Goal: Transaction & Acquisition: Book appointment/travel/reservation

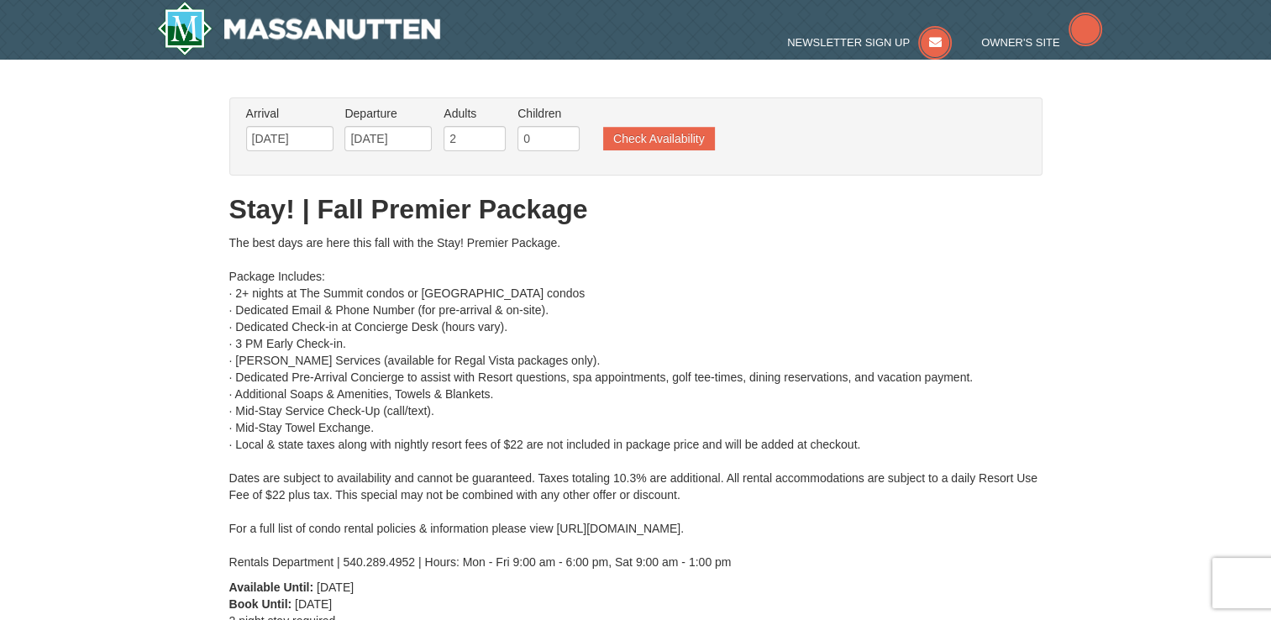
type input "[DATE]"
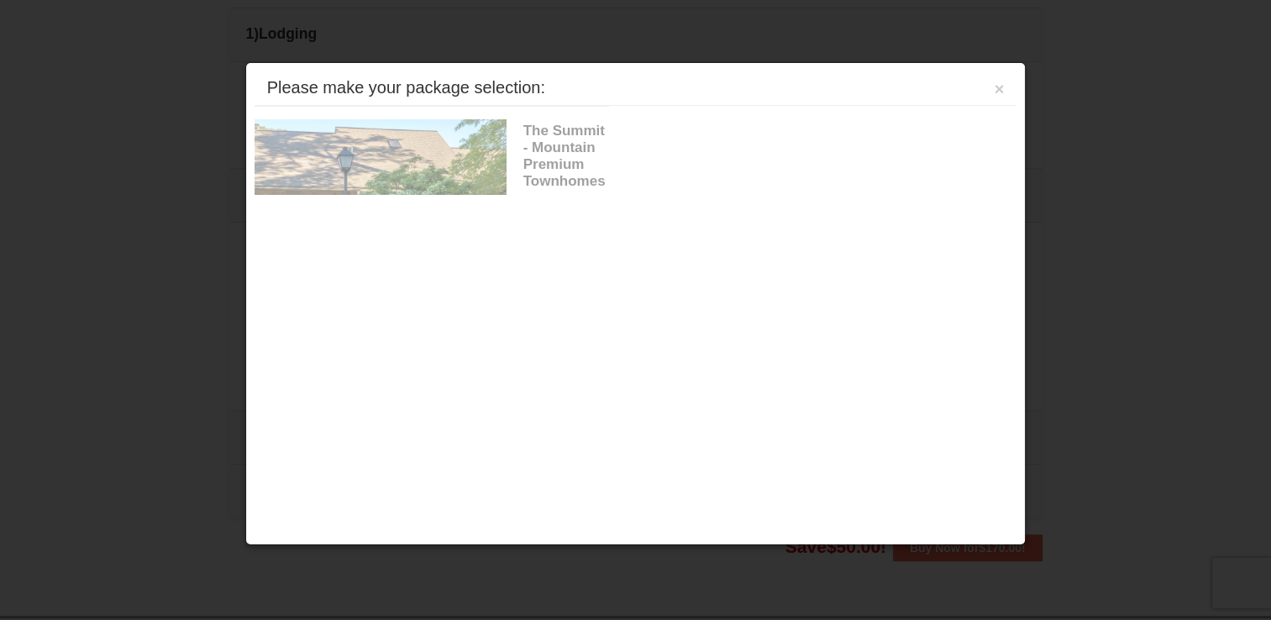
scroll to position [715, 0]
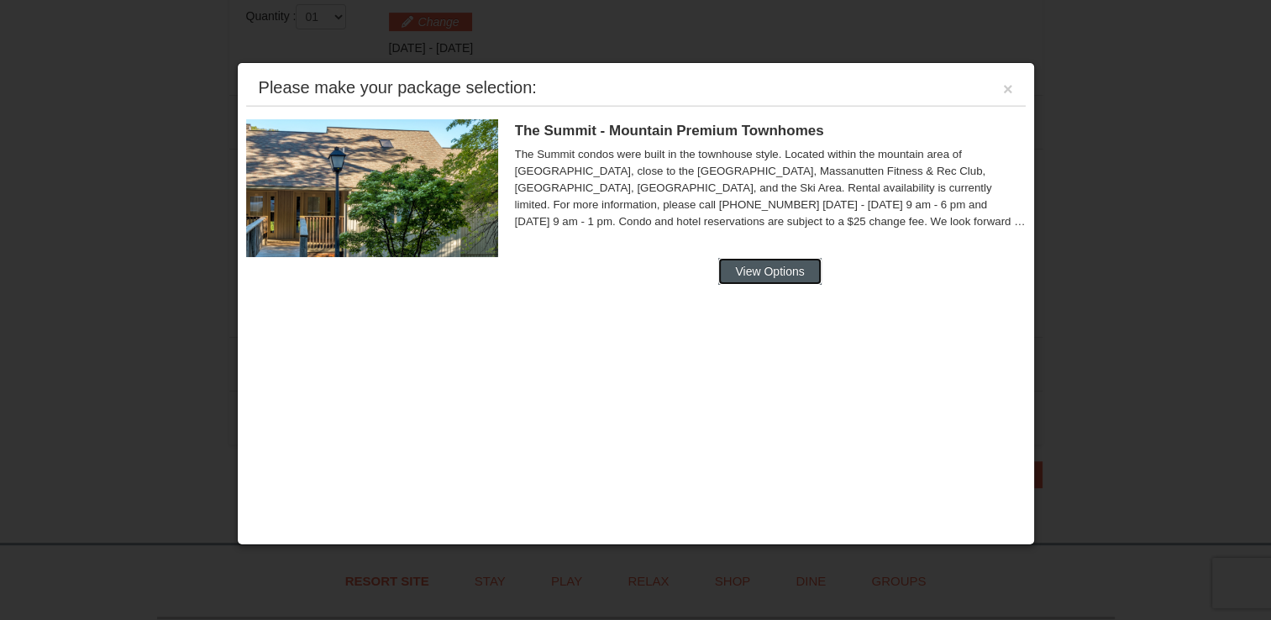
click at [752, 278] on button "View Options" at bounding box center [770, 271] width 103 height 27
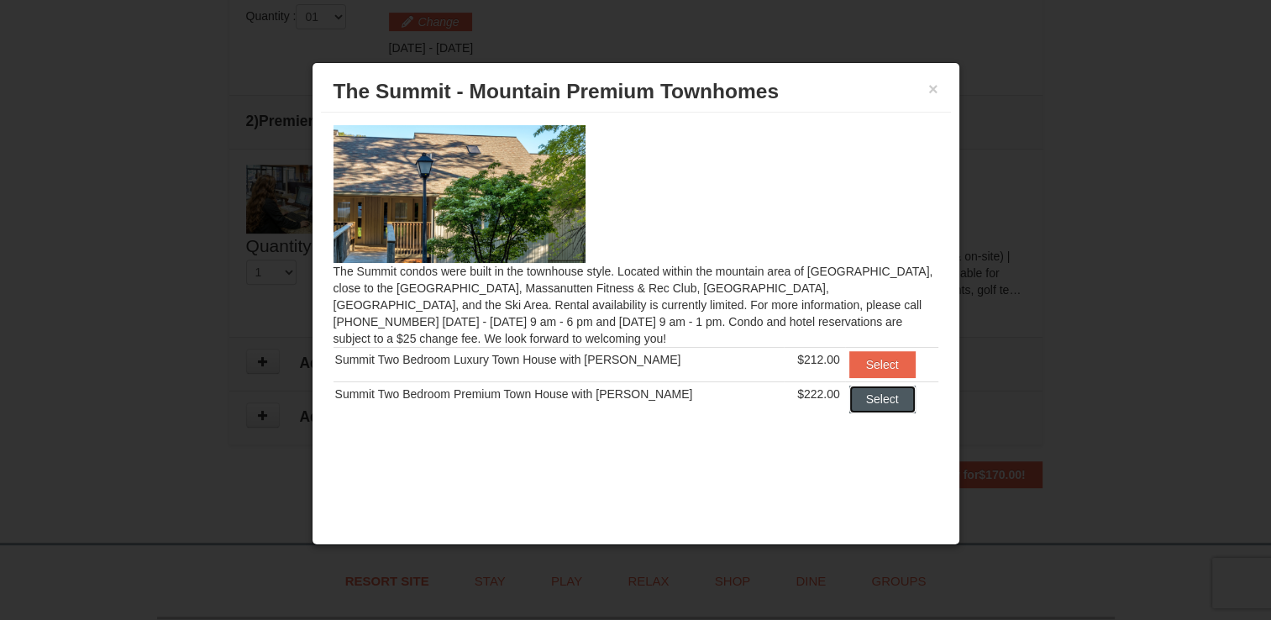
click at [871, 399] on button "Select" at bounding box center [883, 399] width 66 height 27
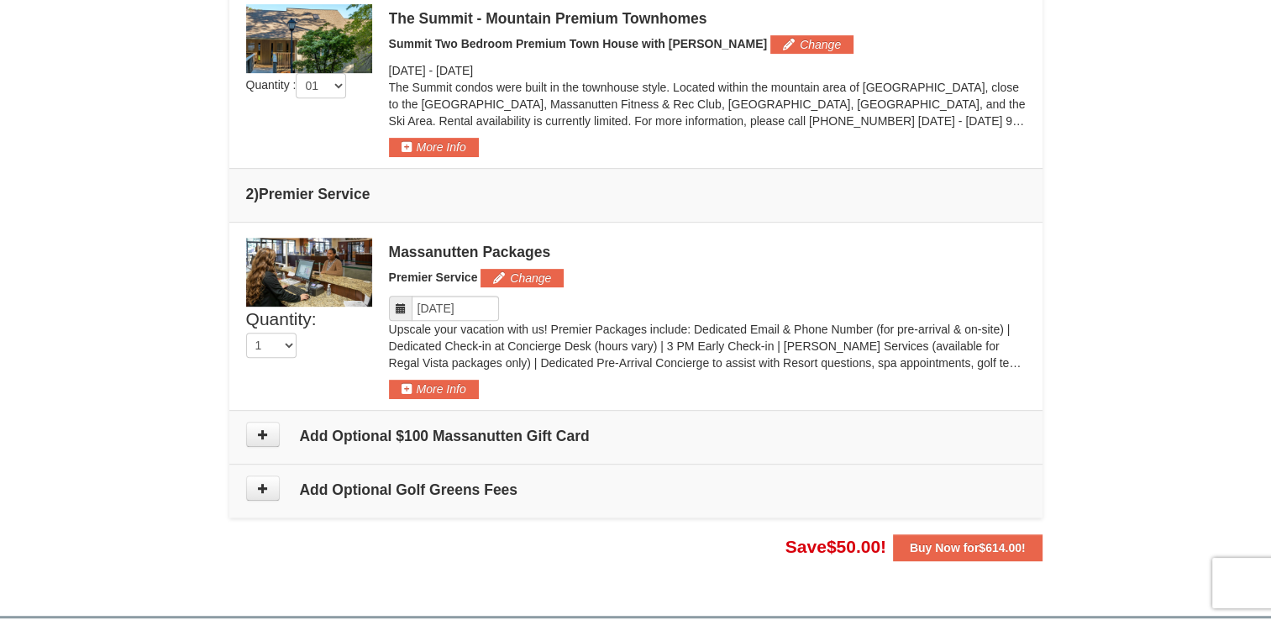
scroll to position [463, 0]
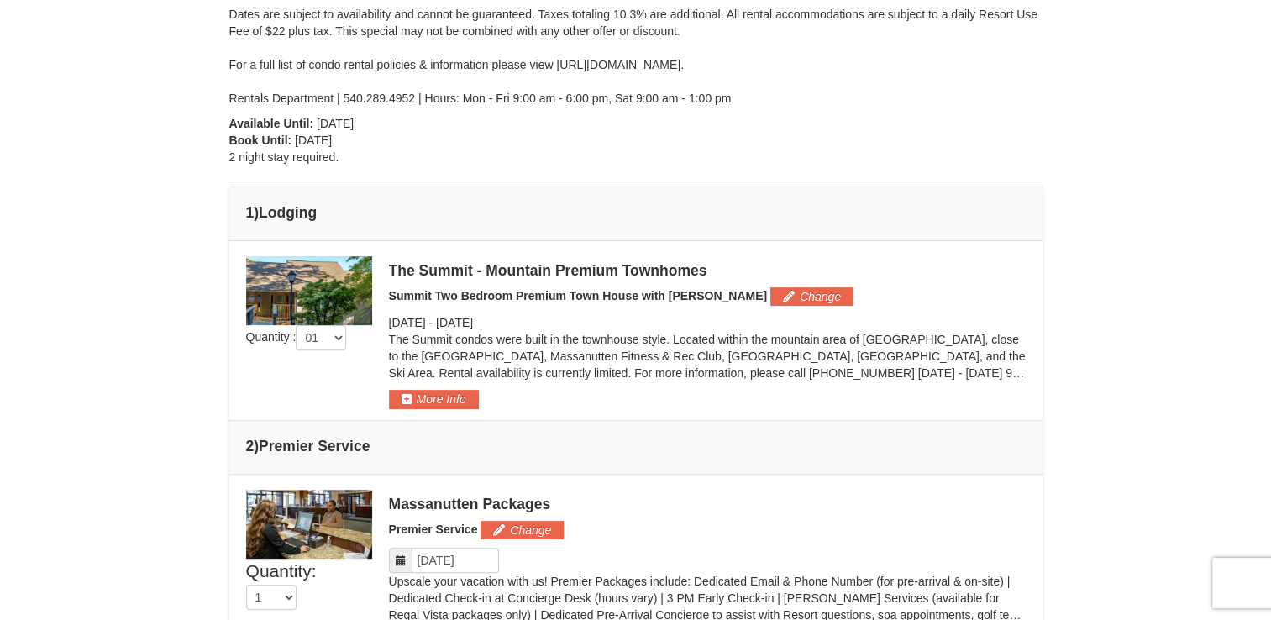
click at [335, 275] on img at bounding box center [309, 290] width 126 height 69
click at [450, 403] on button "More Info" at bounding box center [434, 399] width 90 height 18
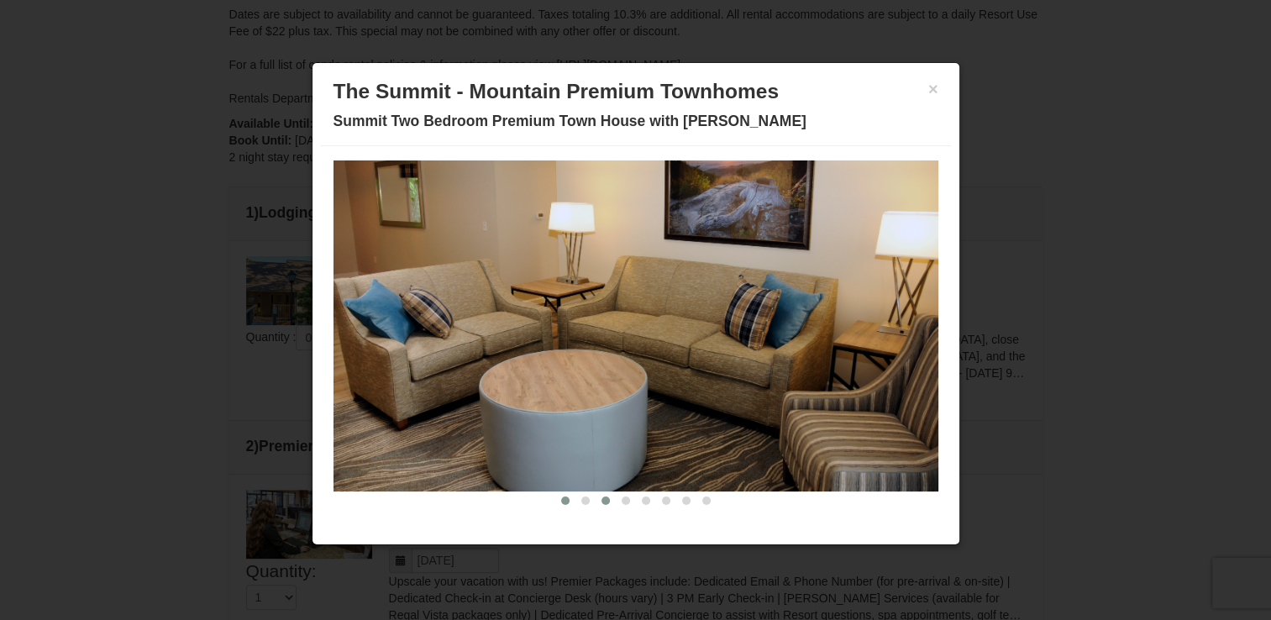
click at [596, 497] on button at bounding box center [606, 500] width 20 height 17
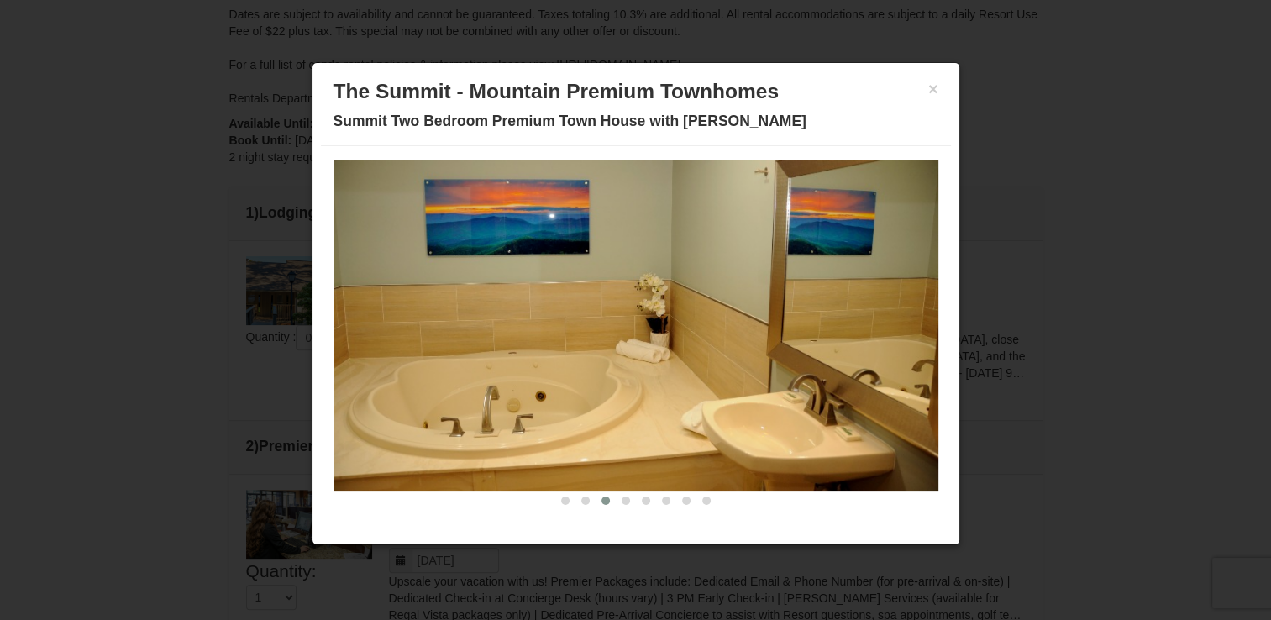
click at [596, 492] on button at bounding box center [606, 500] width 20 height 17
click at [596, 503] on button at bounding box center [606, 500] width 20 height 17
click at [602, 499] on span at bounding box center [606, 501] width 8 height 8
click at [622, 498] on span at bounding box center [626, 501] width 8 height 8
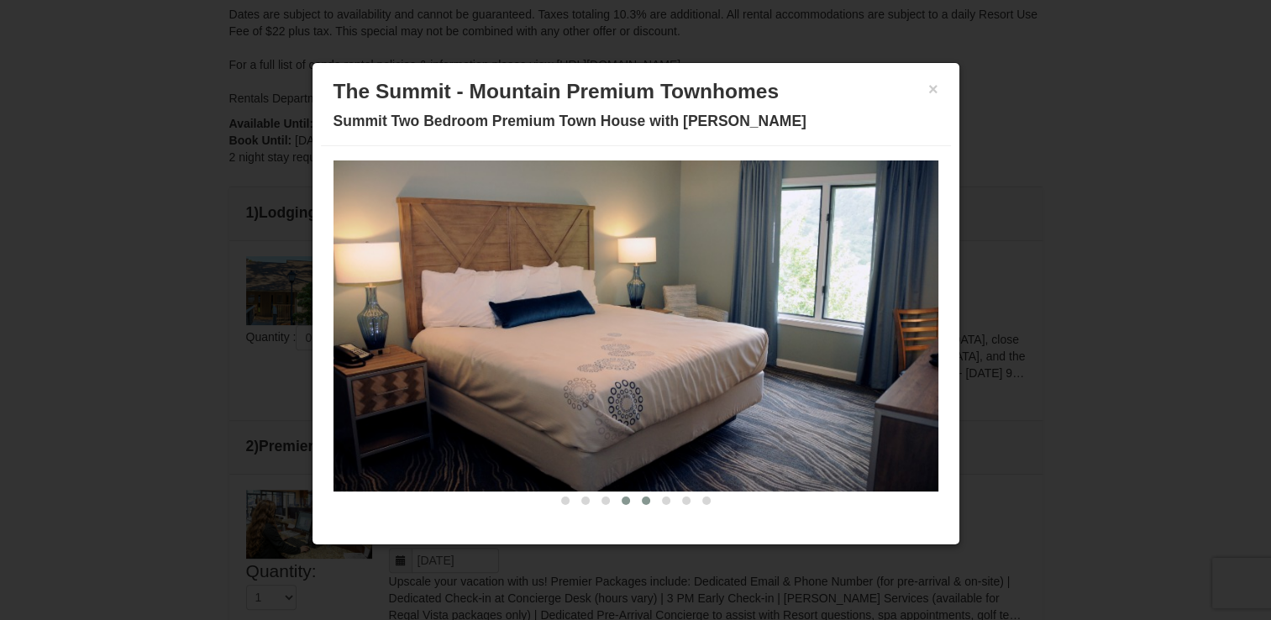
click at [640, 499] on button at bounding box center [646, 500] width 20 height 17
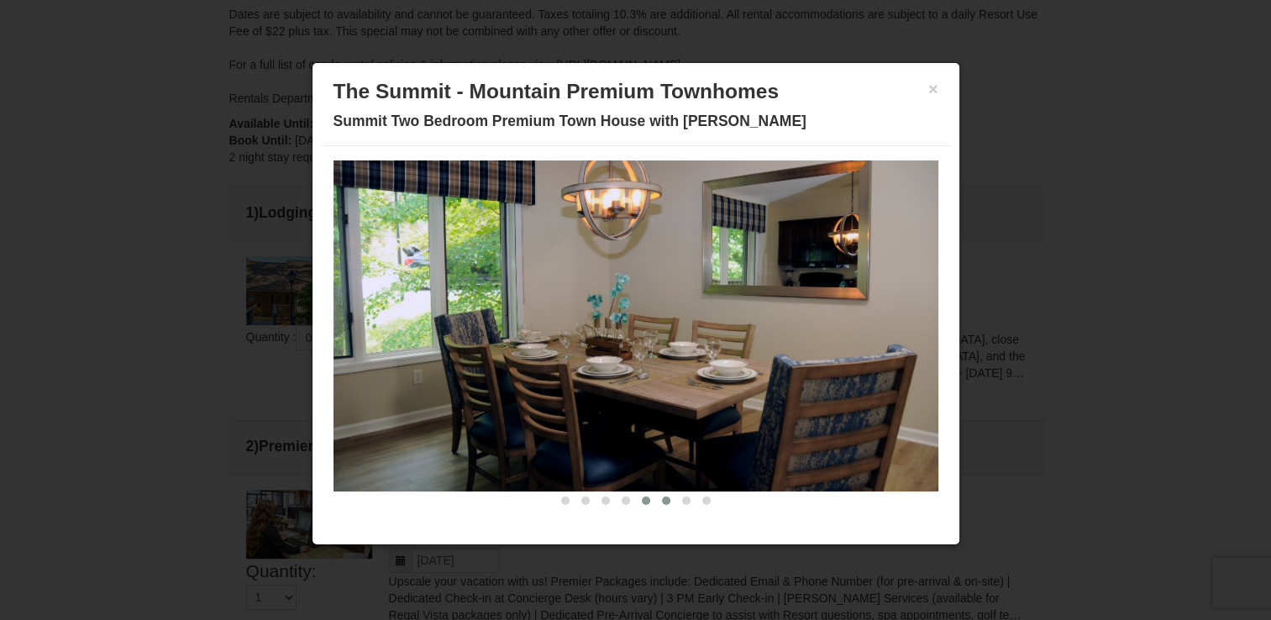
click at [662, 497] on span at bounding box center [666, 501] width 8 height 8
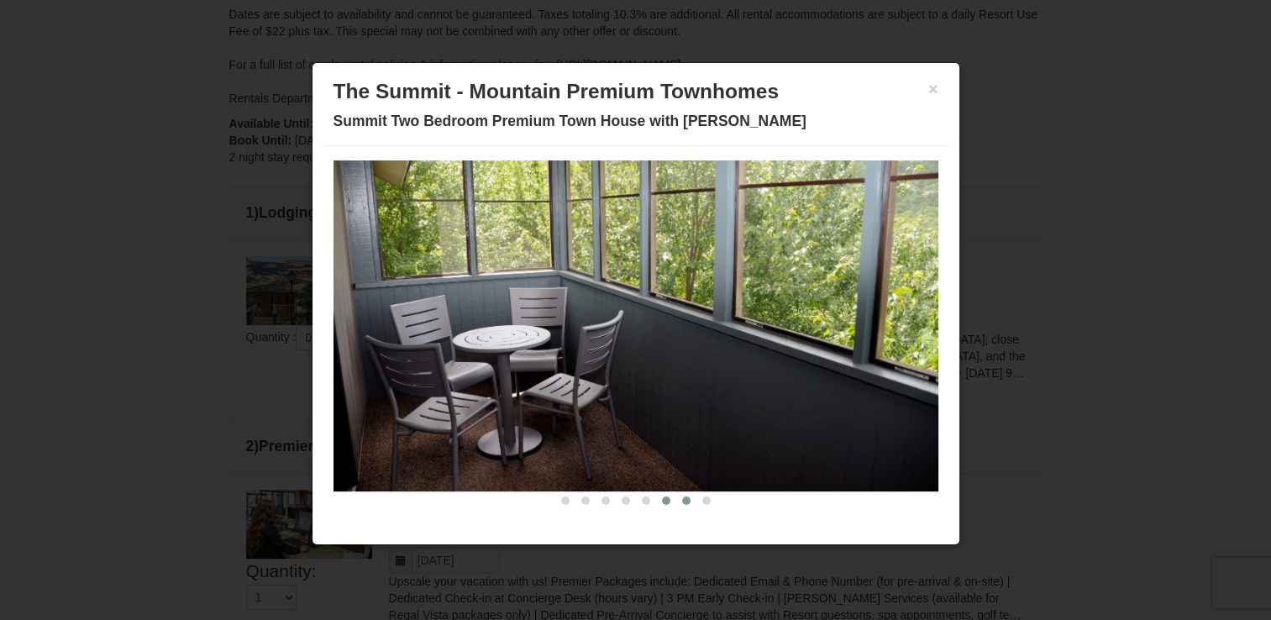
click at [682, 498] on span at bounding box center [686, 501] width 8 height 8
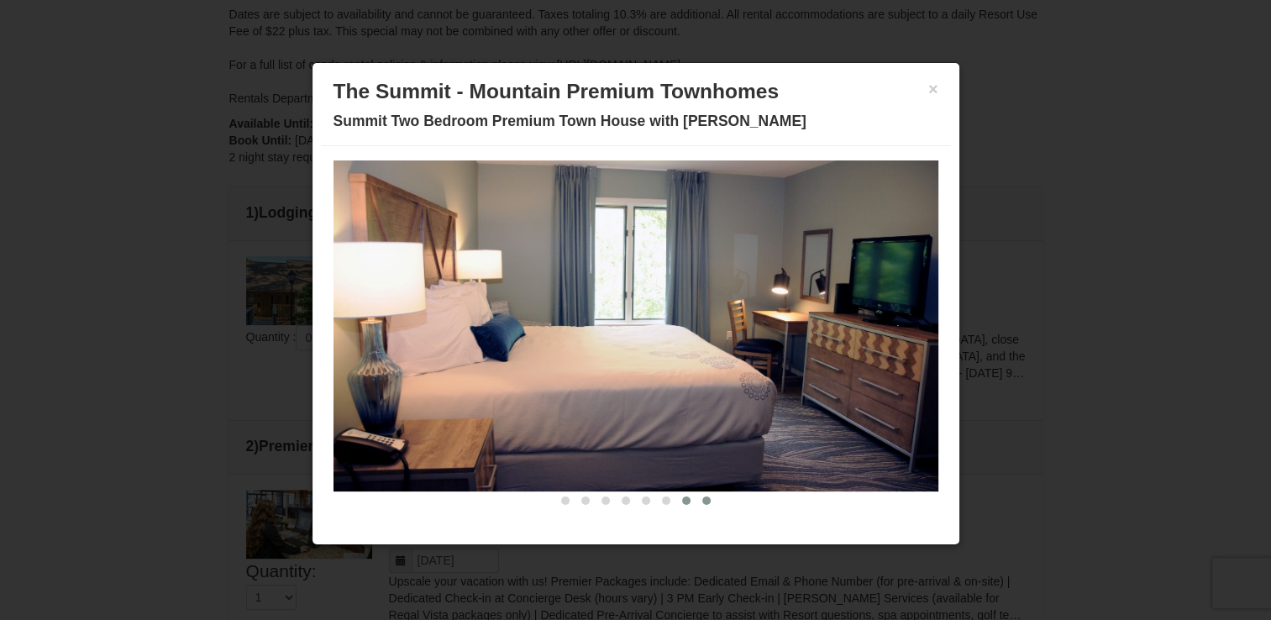
click at [703, 497] on span at bounding box center [707, 501] width 8 height 8
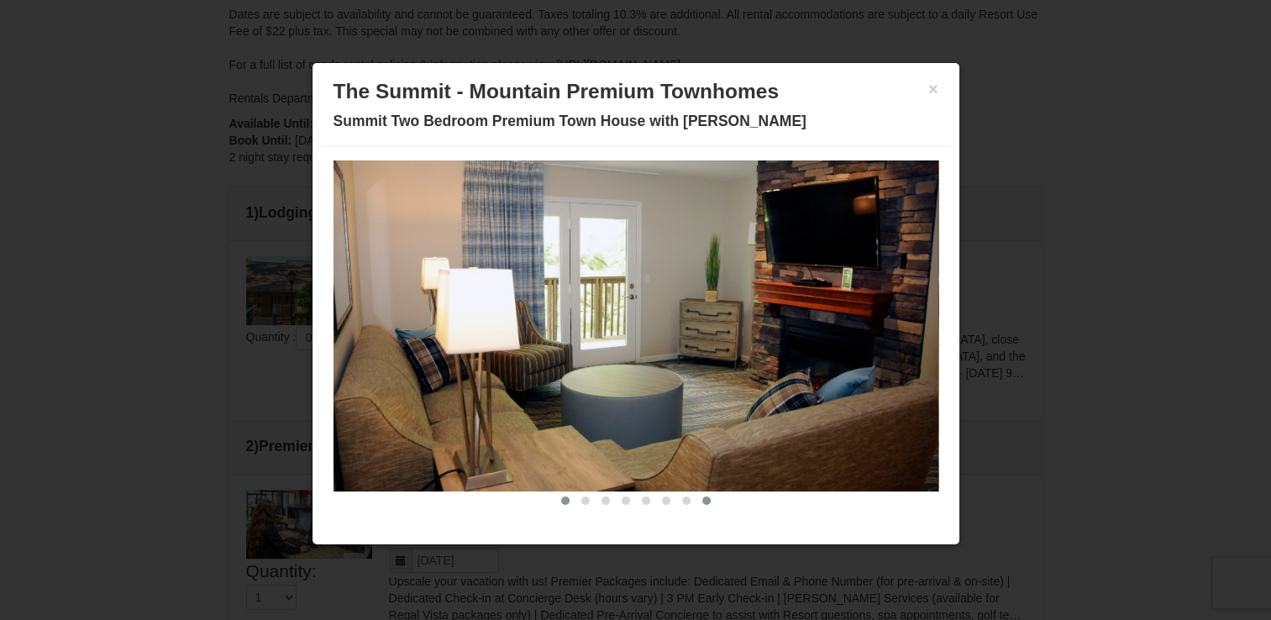
click at [555, 505] on button at bounding box center [565, 500] width 20 height 17
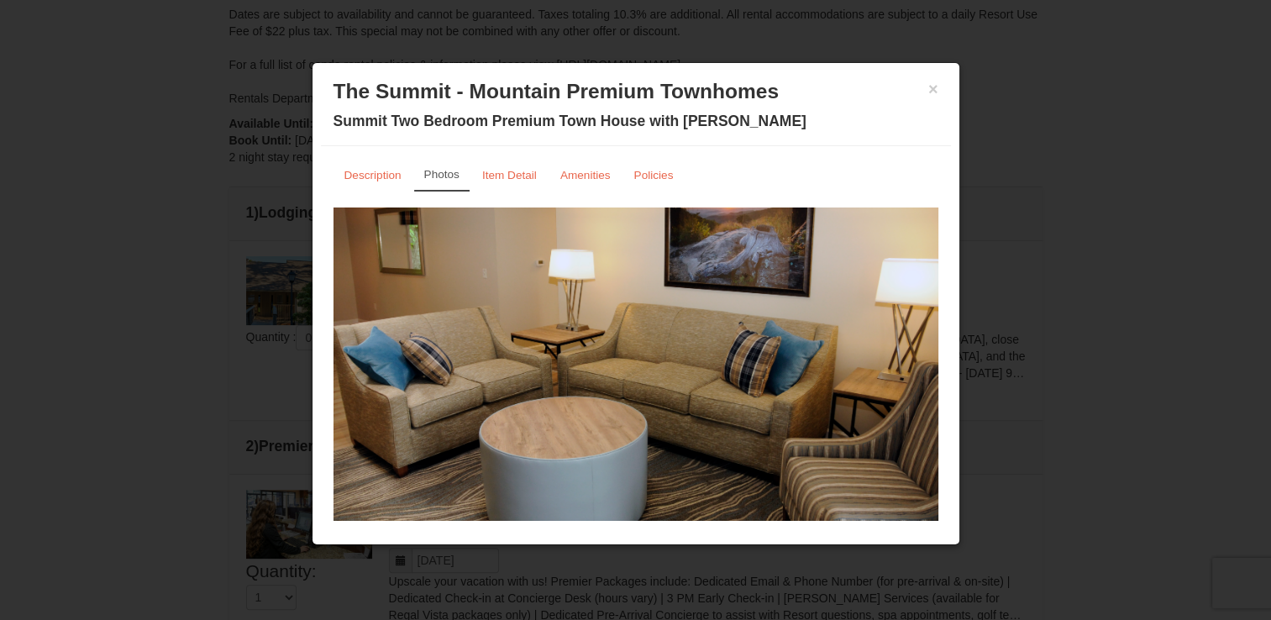
scroll to position [0, 0]
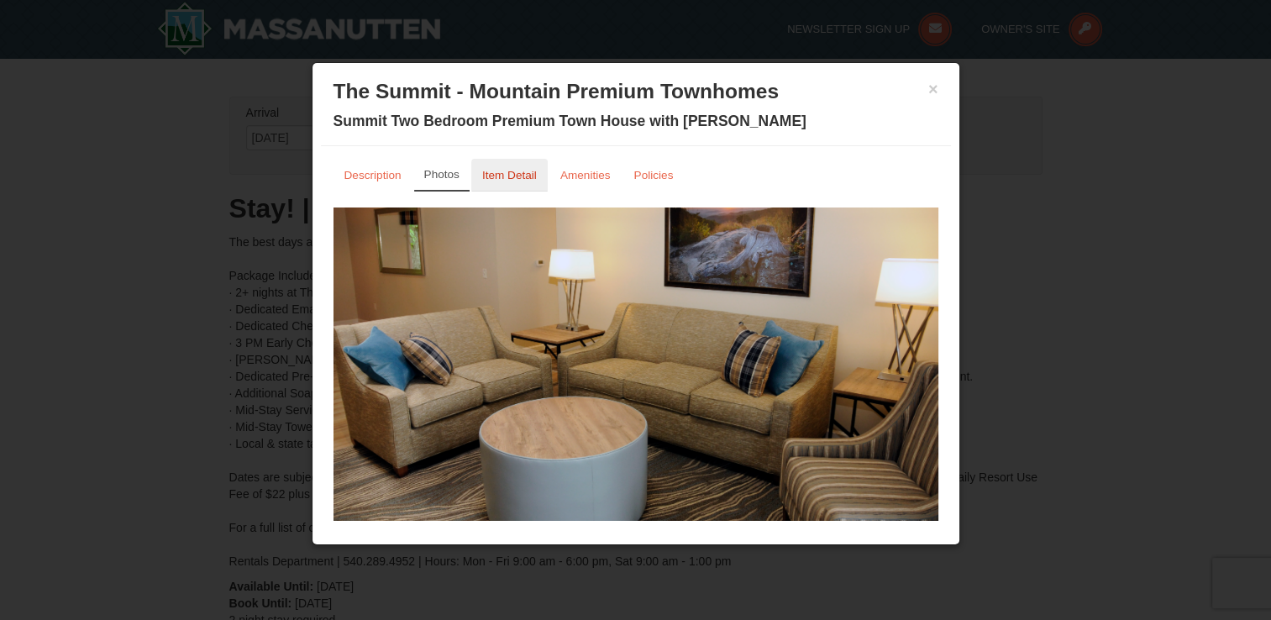
click at [516, 178] on small "Item Detail" at bounding box center [509, 175] width 55 height 13
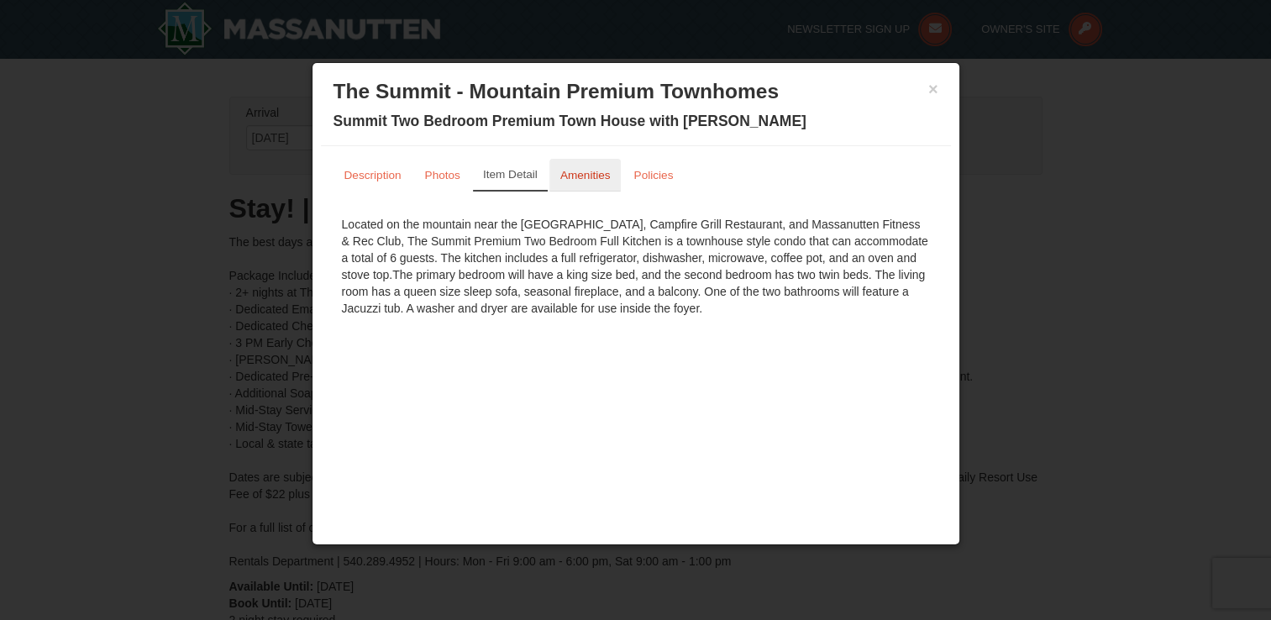
click at [601, 175] on small "Amenities" at bounding box center [586, 175] width 50 height 13
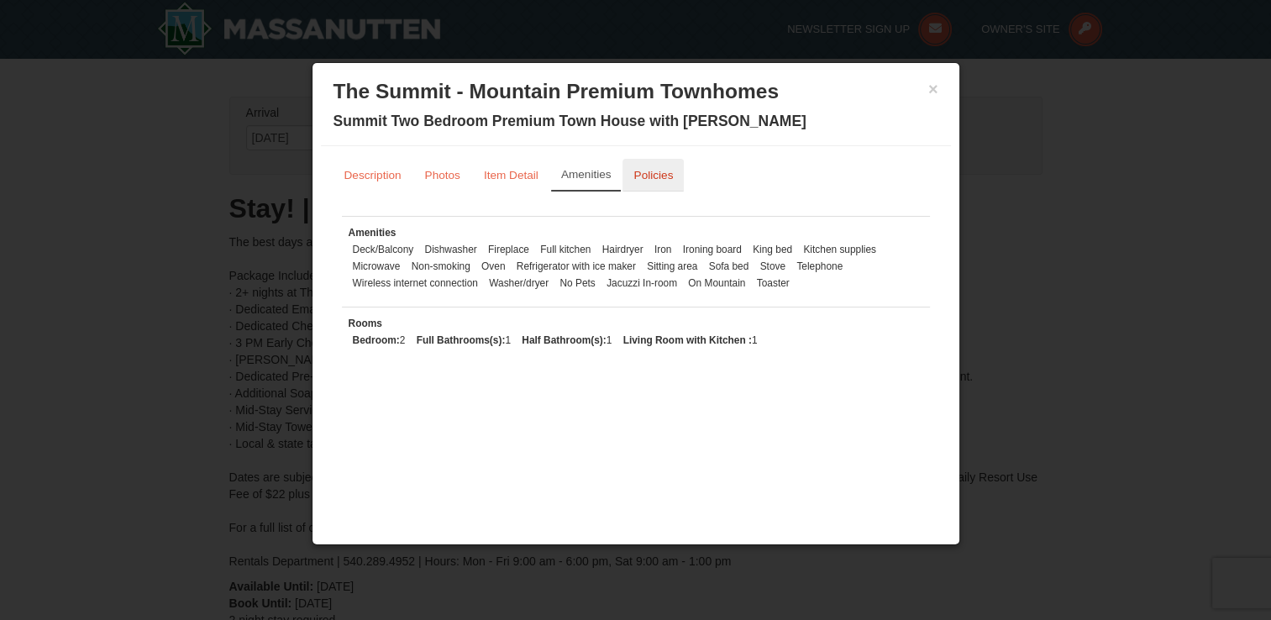
click at [672, 183] on link "Policies" at bounding box center [653, 175] width 61 height 33
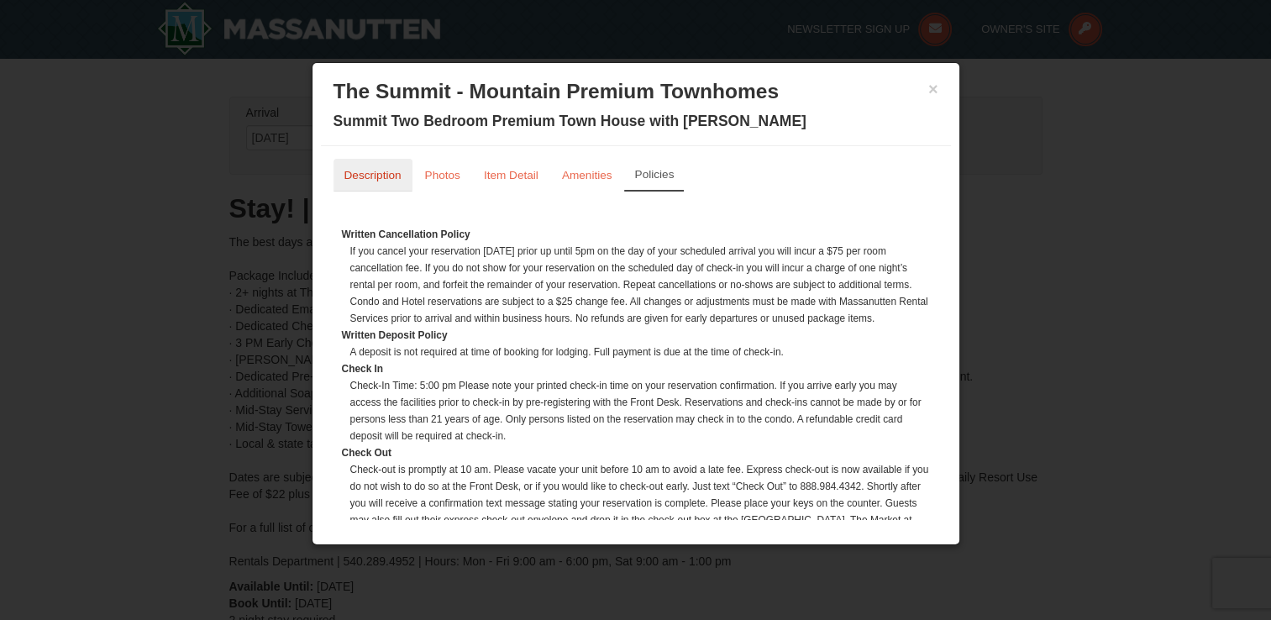
click at [357, 186] on link "Description" at bounding box center [373, 175] width 79 height 33
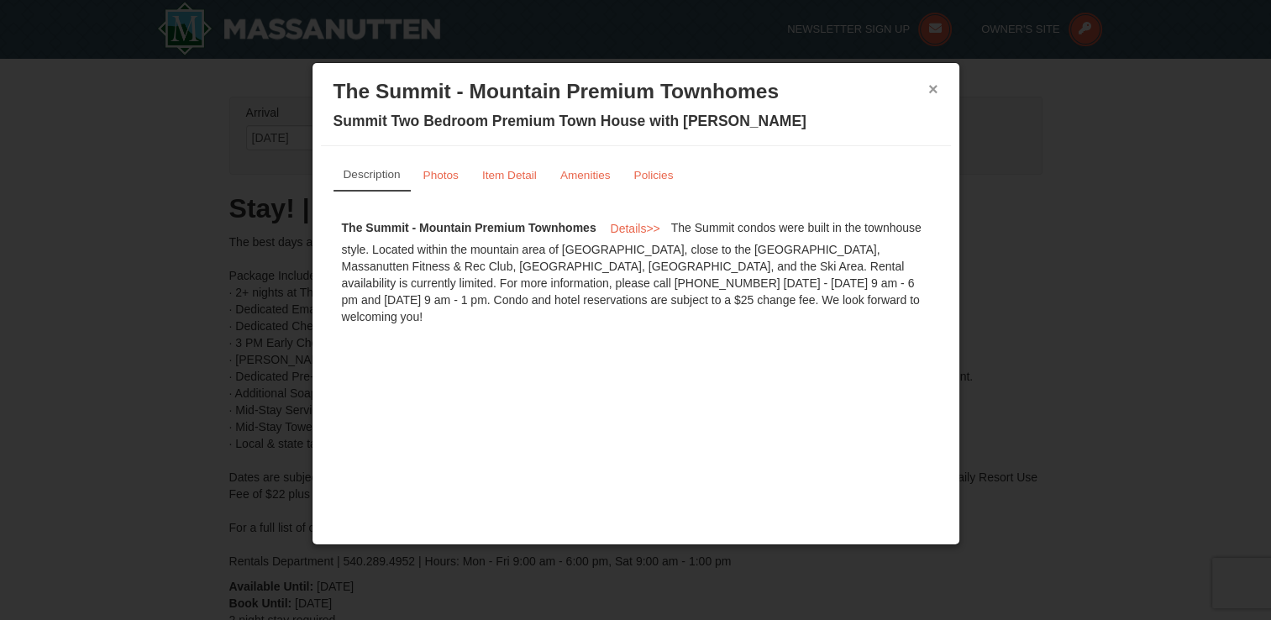
click at [938, 81] on button "×" at bounding box center [934, 89] width 10 height 17
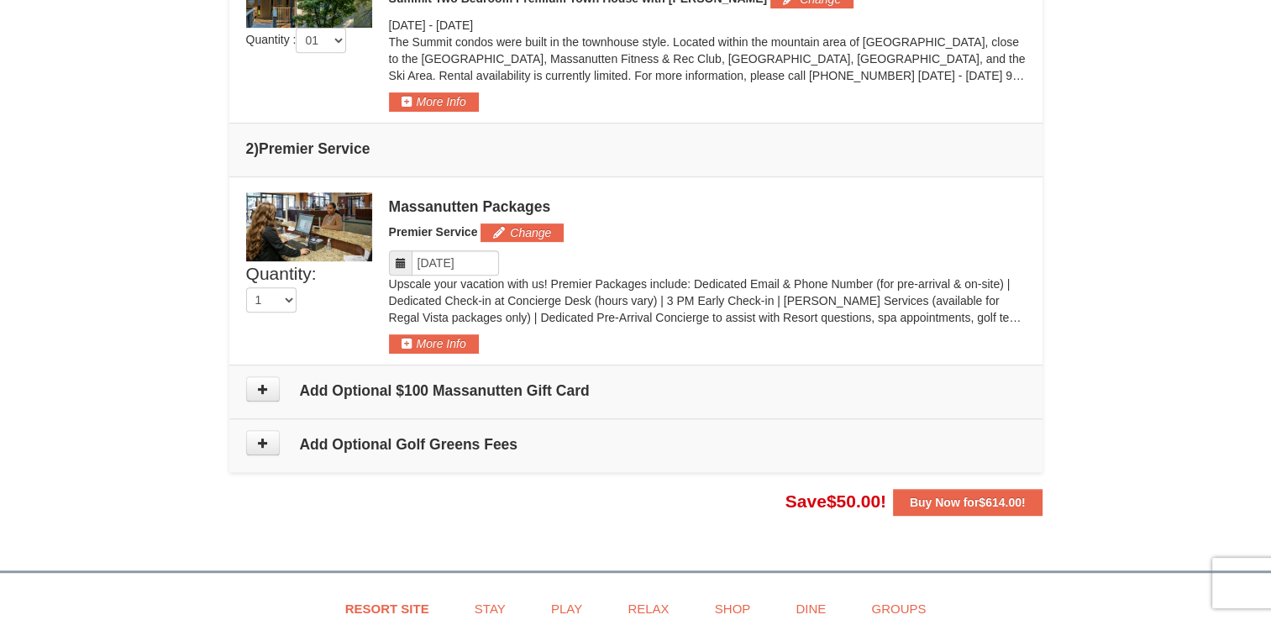
scroll to position [504, 0]
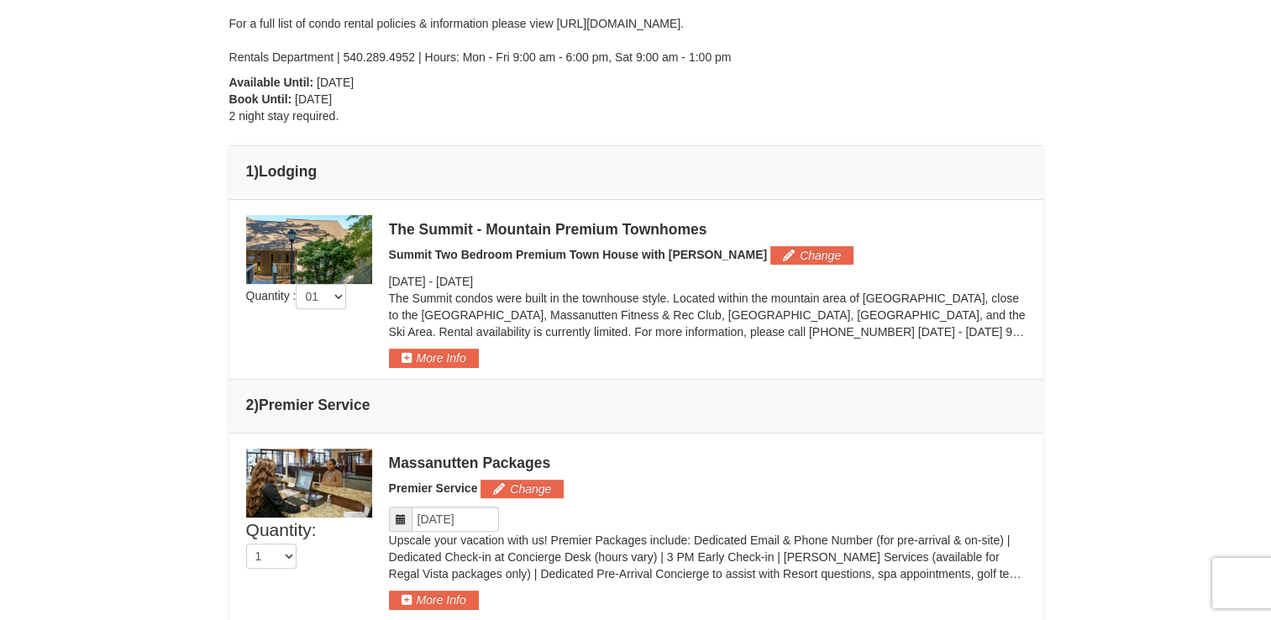
click at [315, 467] on img at bounding box center [309, 483] width 126 height 69
click at [441, 593] on button "More Info" at bounding box center [434, 600] width 90 height 18
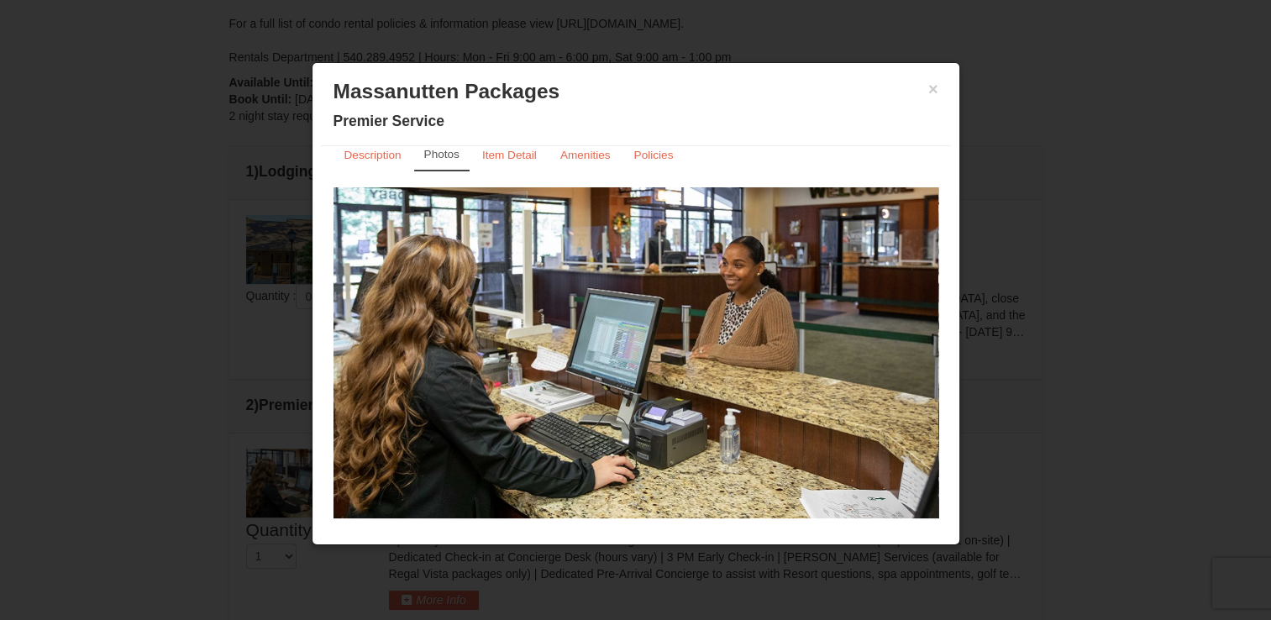
scroll to position [30, 0]
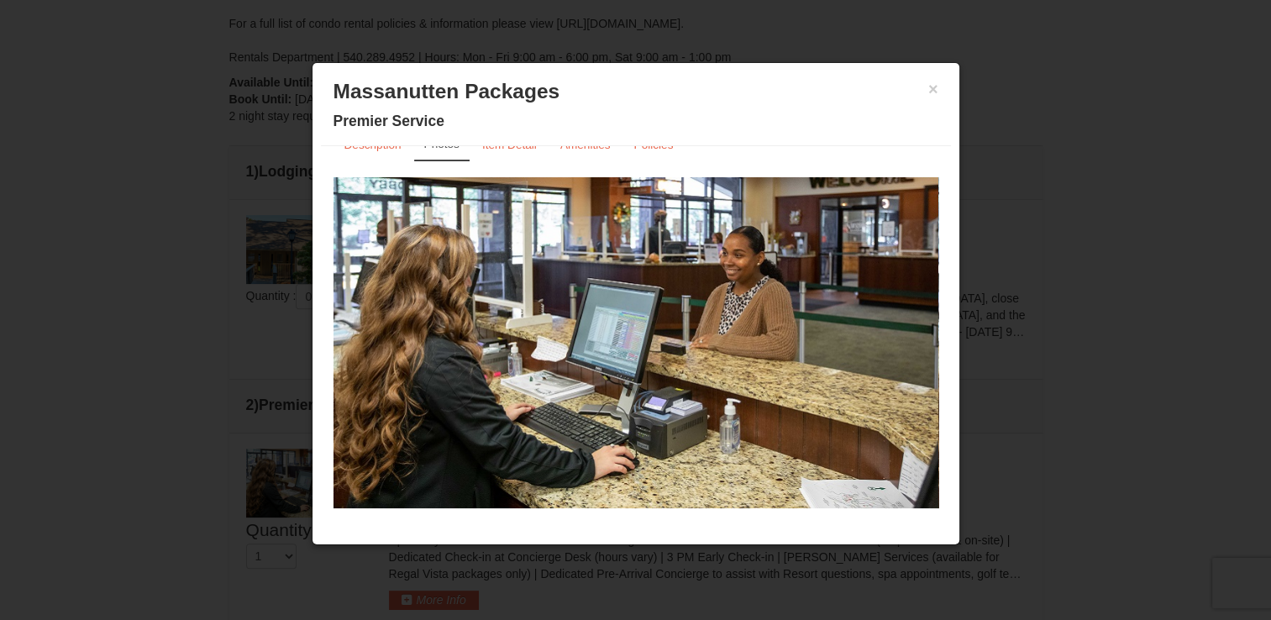
click at [503, 145] on div "× Massanutten Packages Premier Service Description Photos Item Detail Amenities…" at bounding box center [636, 304] width 649 height 484
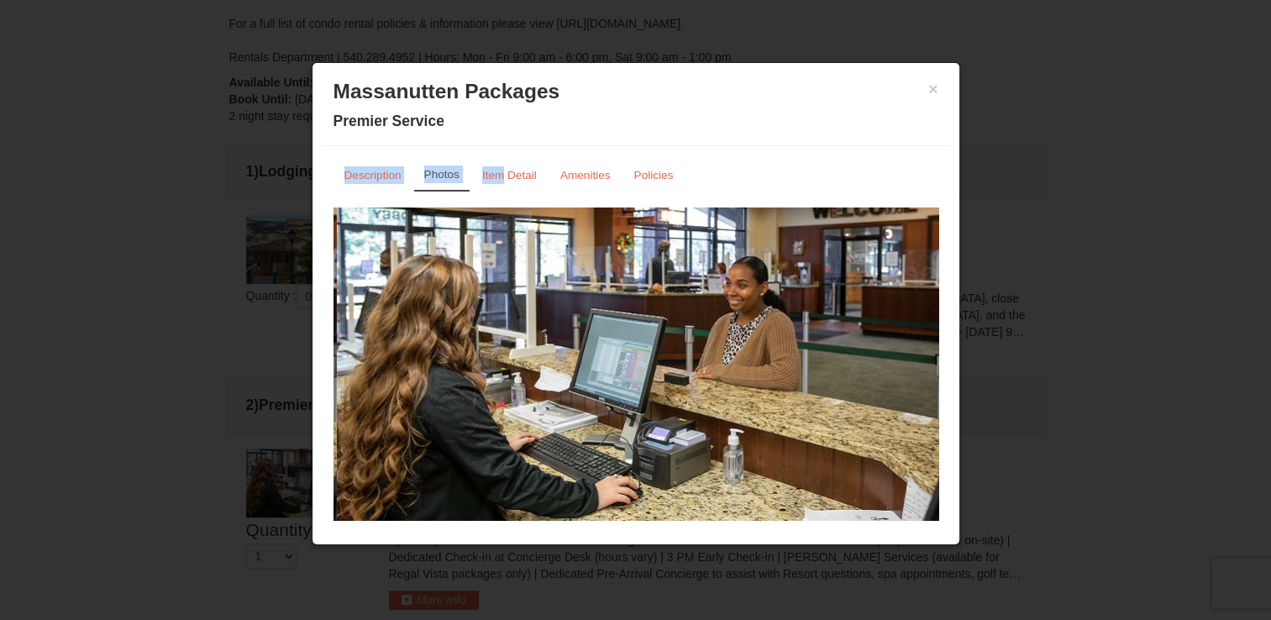
drag, startPoint x: 503, startPoint y: 145, endPoint x: 548, endPoint y: 285, distance: 146.4
click at [593, 328] on div at bounding box center [34, 373] width 3025 height 331
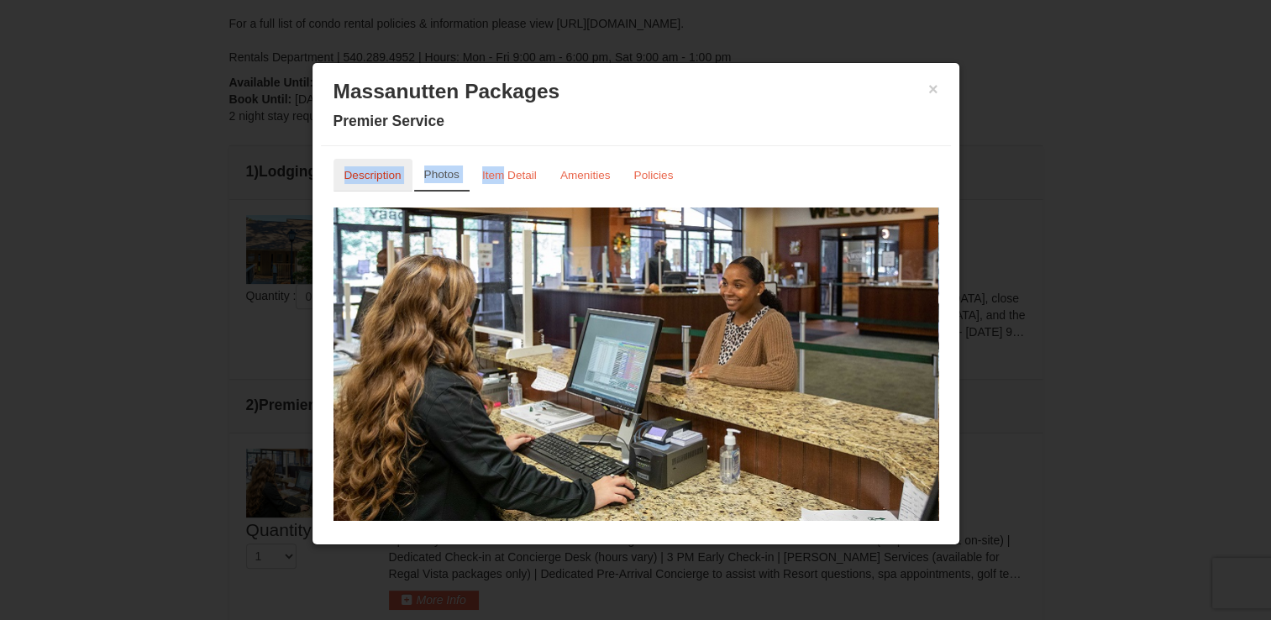
click at [380, 180] on small "Description" at bounding box center [373, 175] width 57 height 13
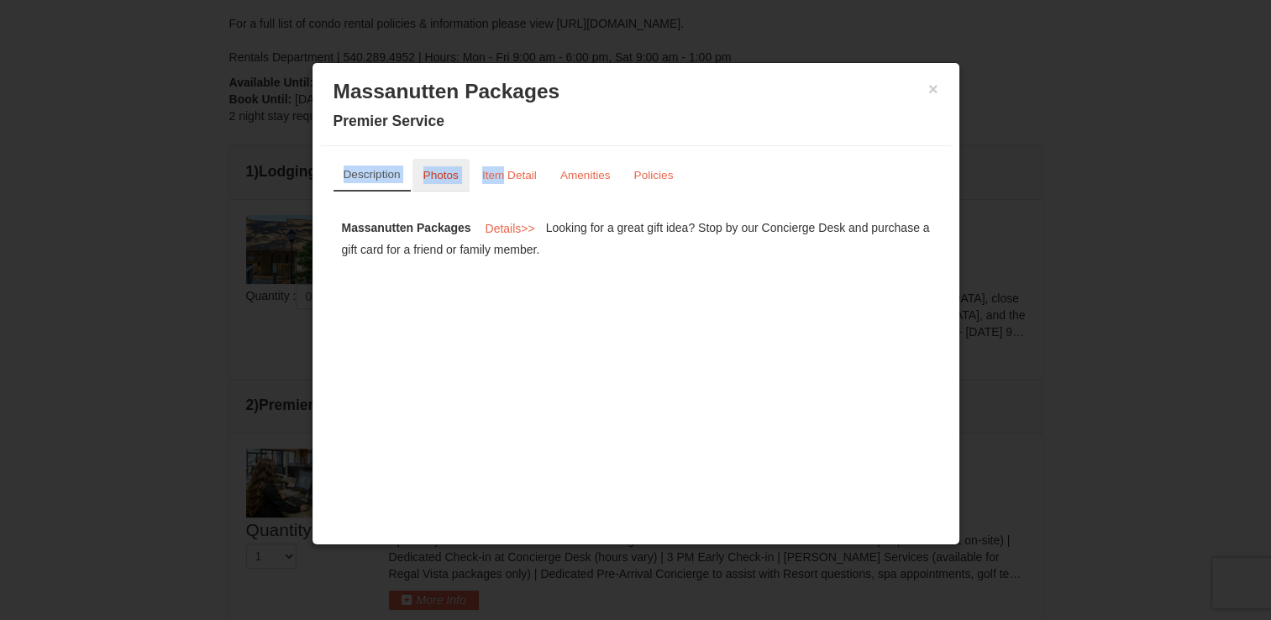
click at [460, 163] on link "Photos" at bounding box center [441, 175] width 57 height 33
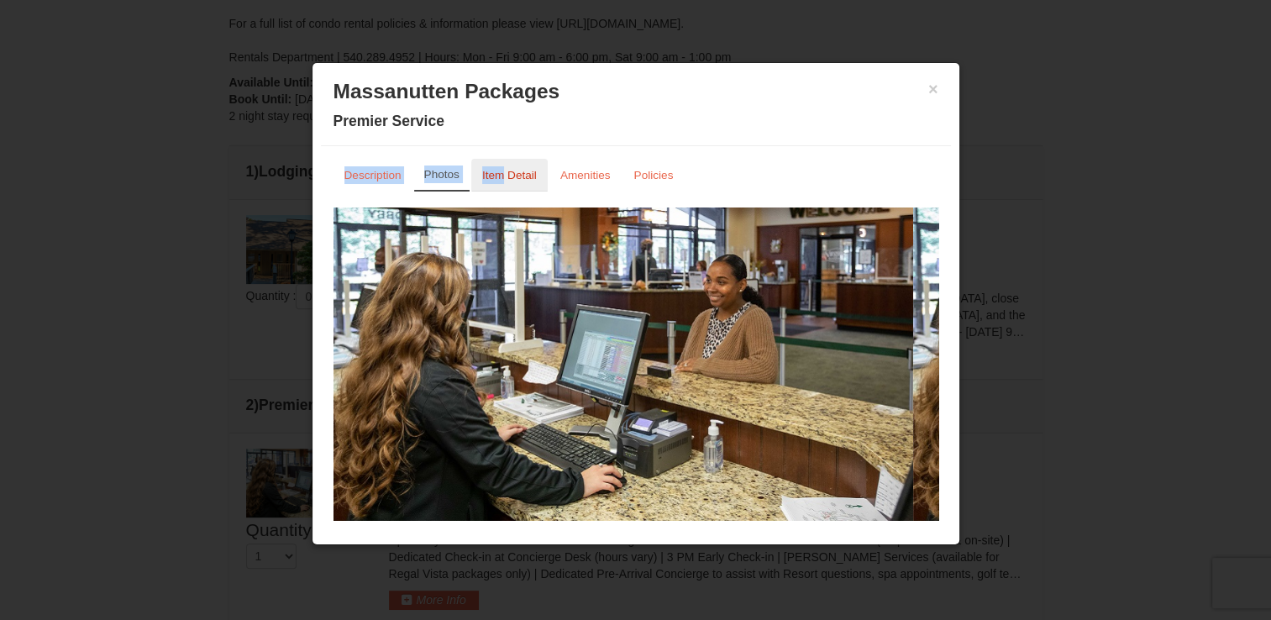
click at [503, 173] on small "Item Detail" at bounding box center [509, 175] width 55 height 13
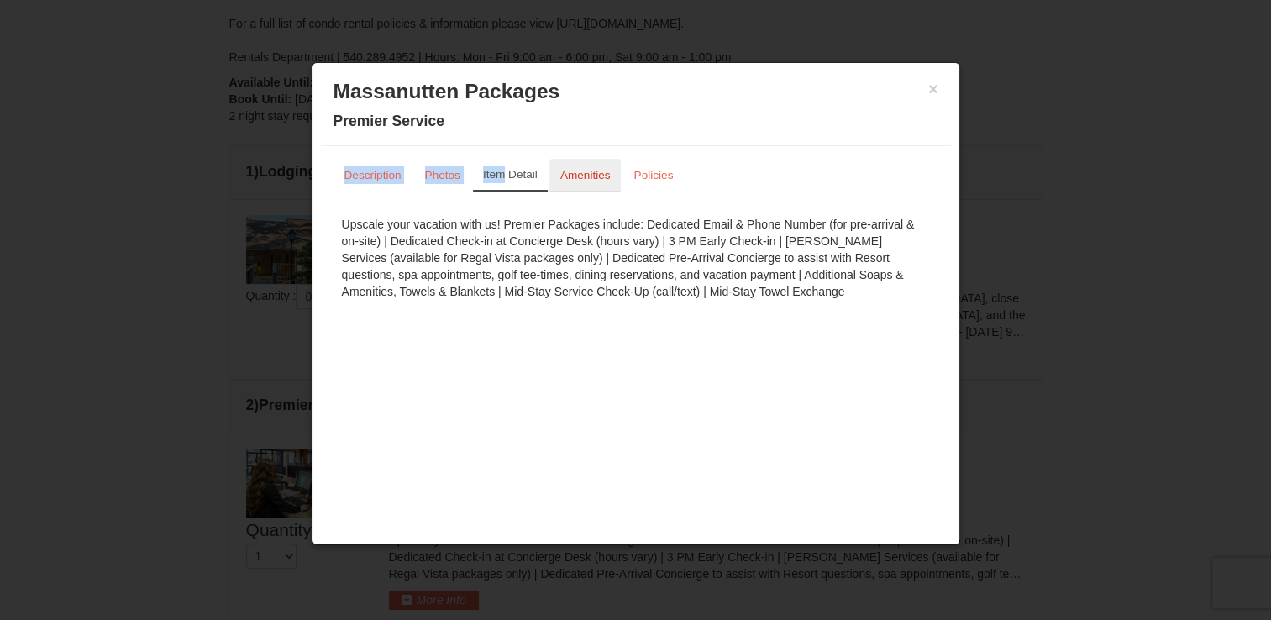
click at [589, 176] on small "Amenities" at bounding box center [586, 175] width 50 height 13
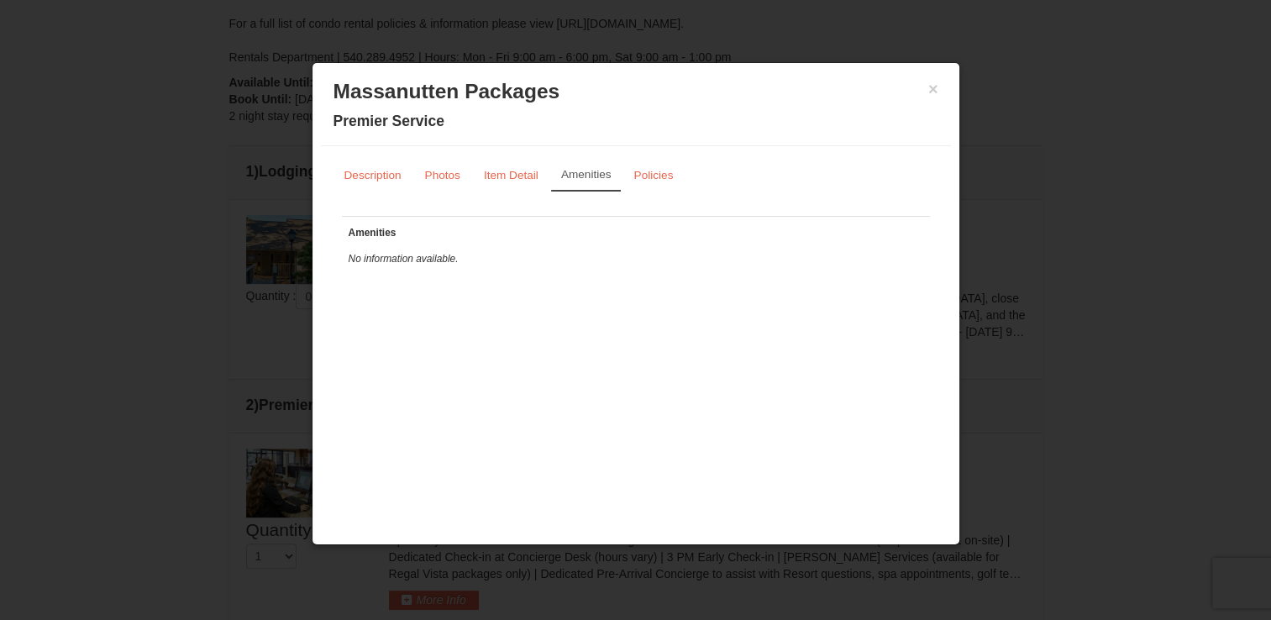
click at [699, 170] on ul "Description Photos Item Detail Amenities Policies" at bounding box center [636, 175] width 605 height 32
click at [661, 170] on small "Policies" at bounding box center [653, 175] width 39 height 13
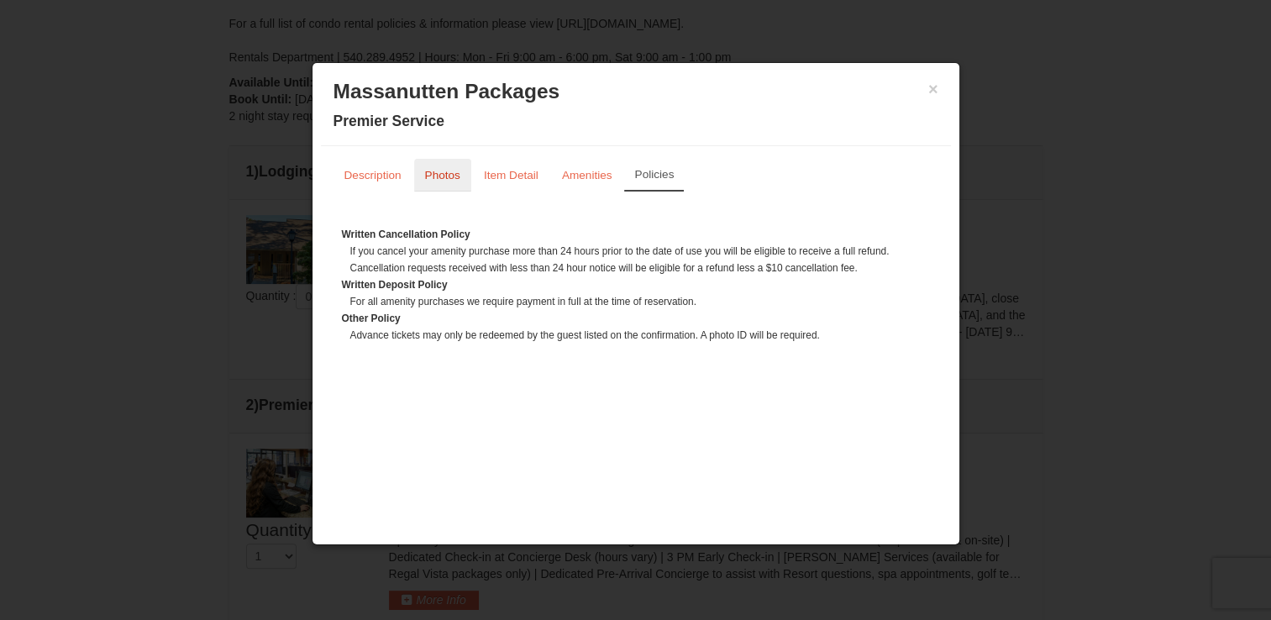
click at [455, 175] on small "Photos" at bounding box center [442, 175] width 35 height 13
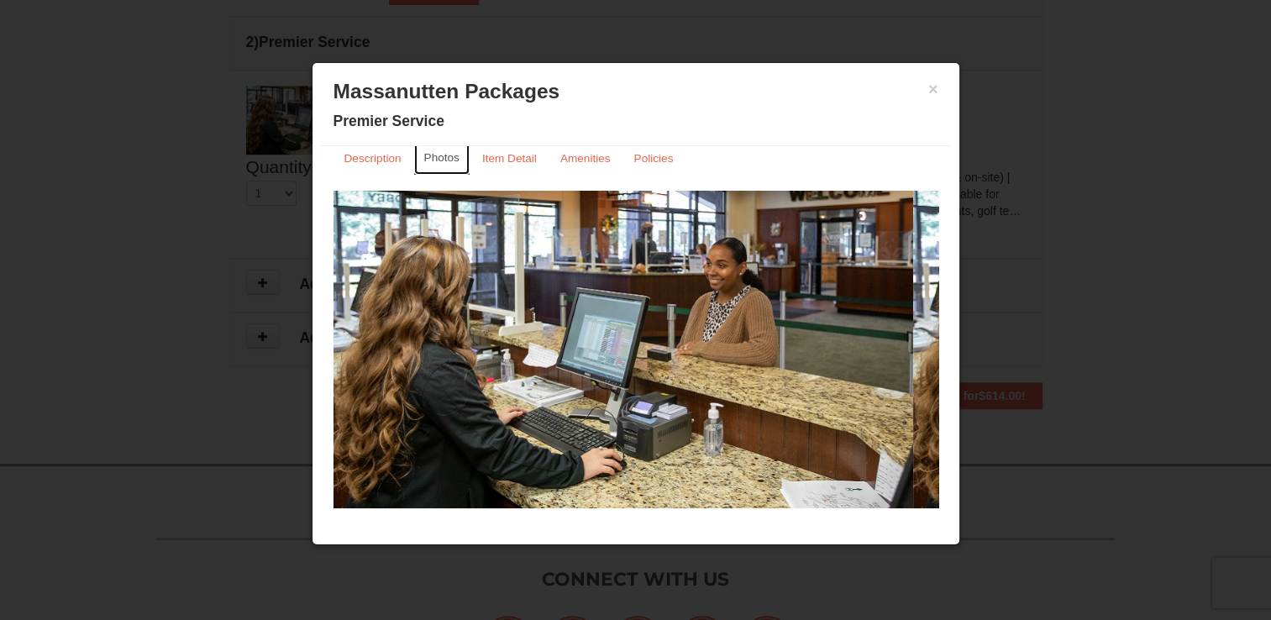
scroll to position [1111, 0]
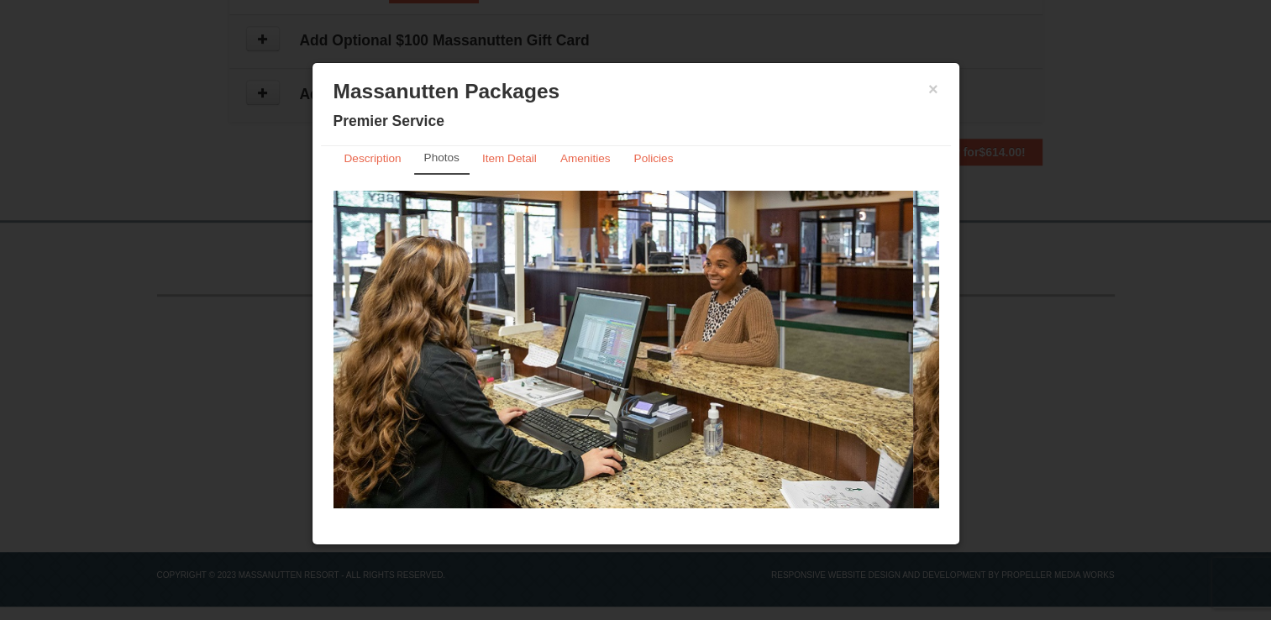
click at [903, 96] on h3 "Massanutten Packages" at bounding box center [636, 91] width 605 height 25
drag, startPoint x: 917, startPoint y: 85, endPoint x: 923, endPoint y: 92, distance: 9.6
click at [929, 86] on button "×" at bounding box center [934, 89] width 10 height 17
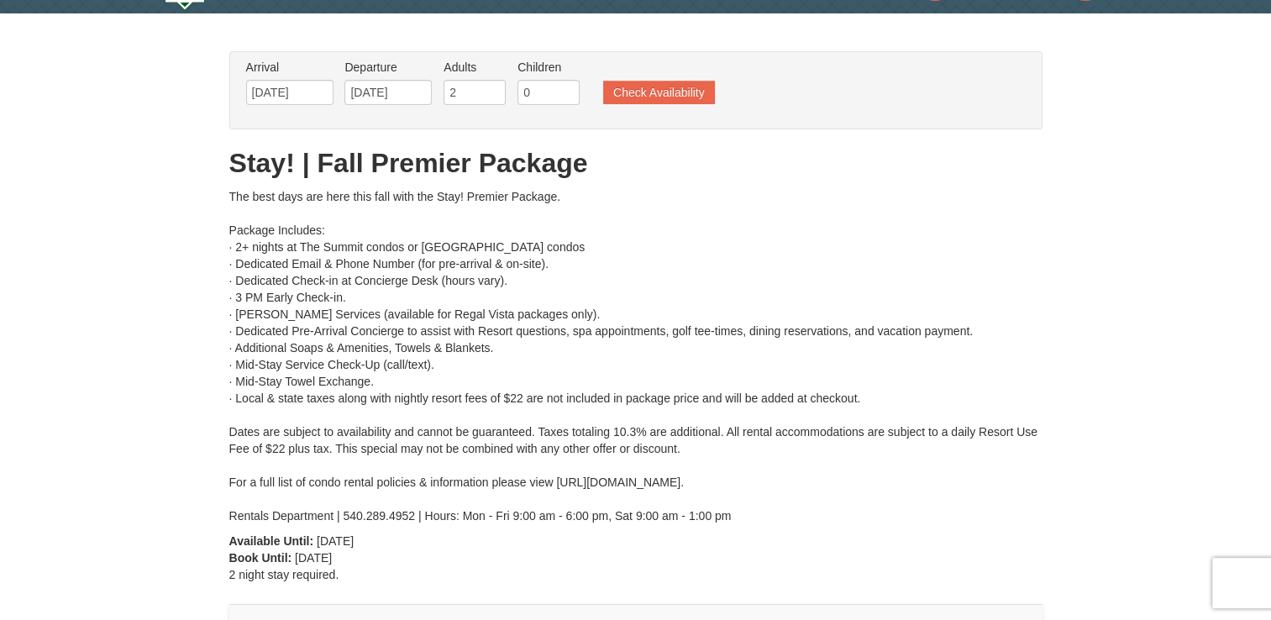
scroll to position [0, 0]
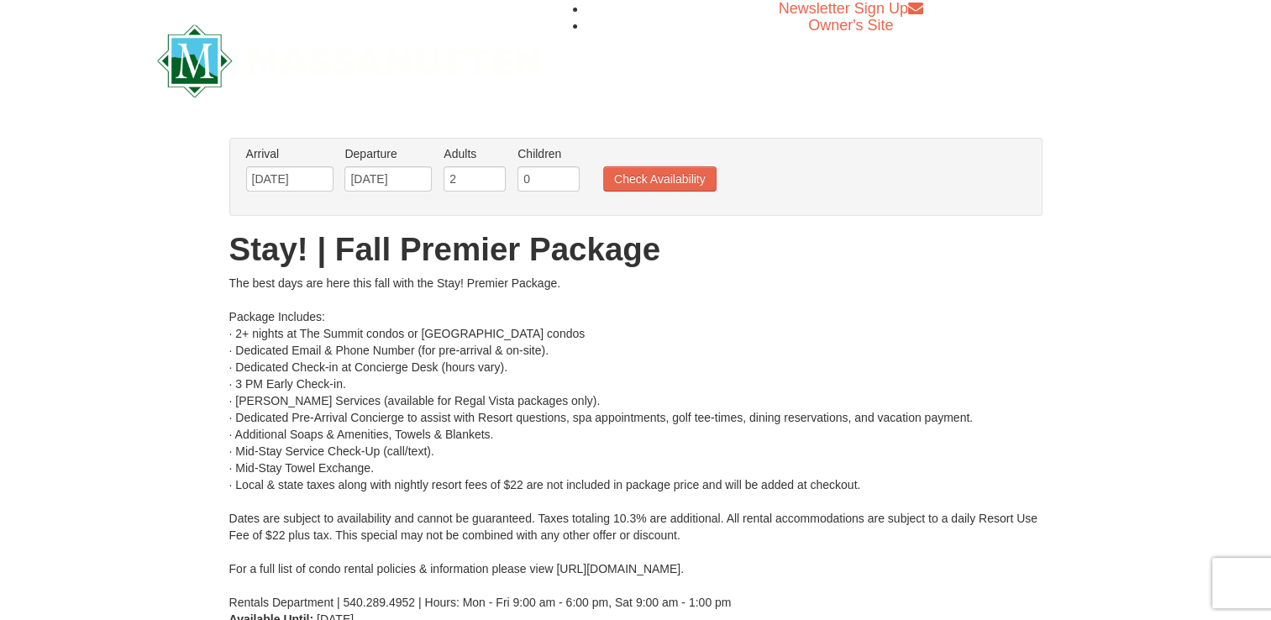
click at [126, 25] on div "Newsletter Sign Up Owner's Site" at bounding box center [635, 60] width 1271 height 121
